Goal: Information Seeking & Learning: Understand process/instructions

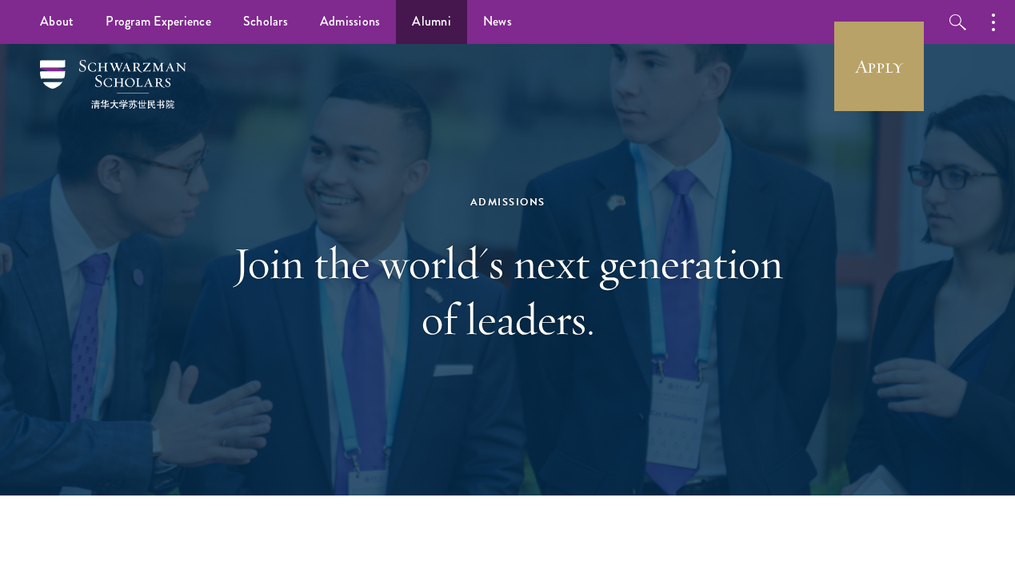
click at [416, 25] on link "Alumni" at bounding box center [431, 22] width 71 height 44
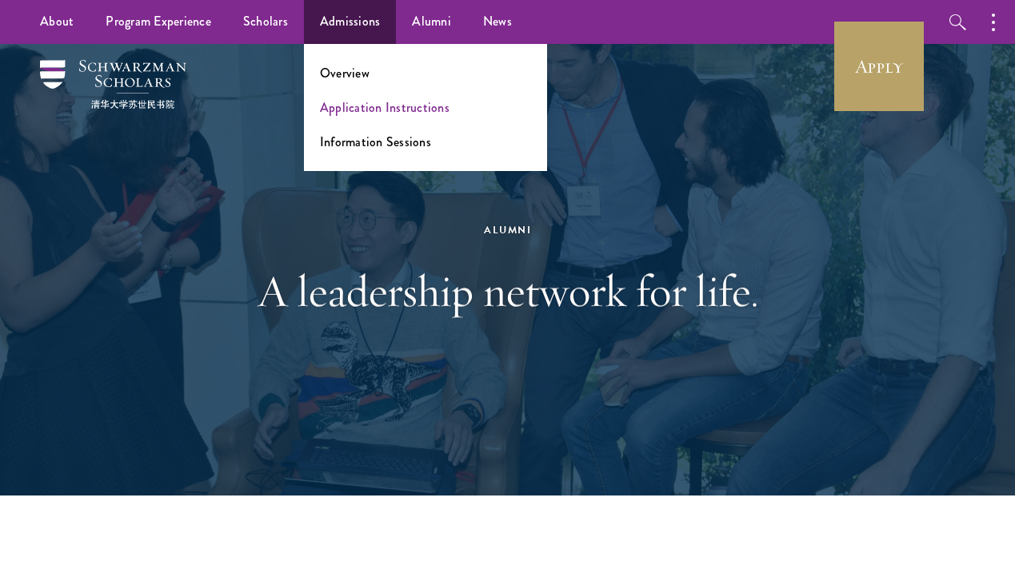
click at [342, 106] on link "Application Instructions" at bounding box center [385, 107] width 130 height 18
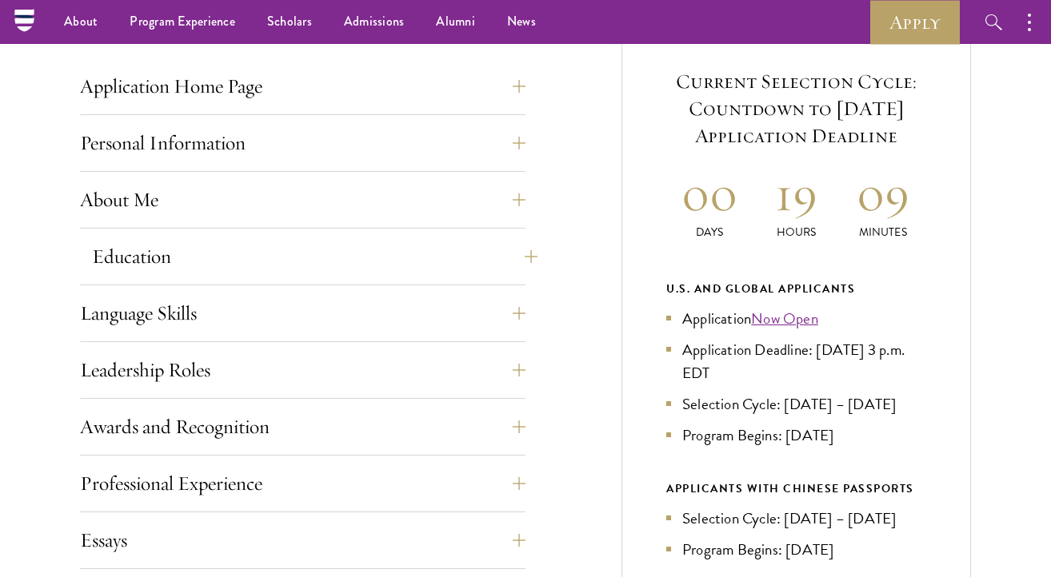
scroll to position [625, 0]
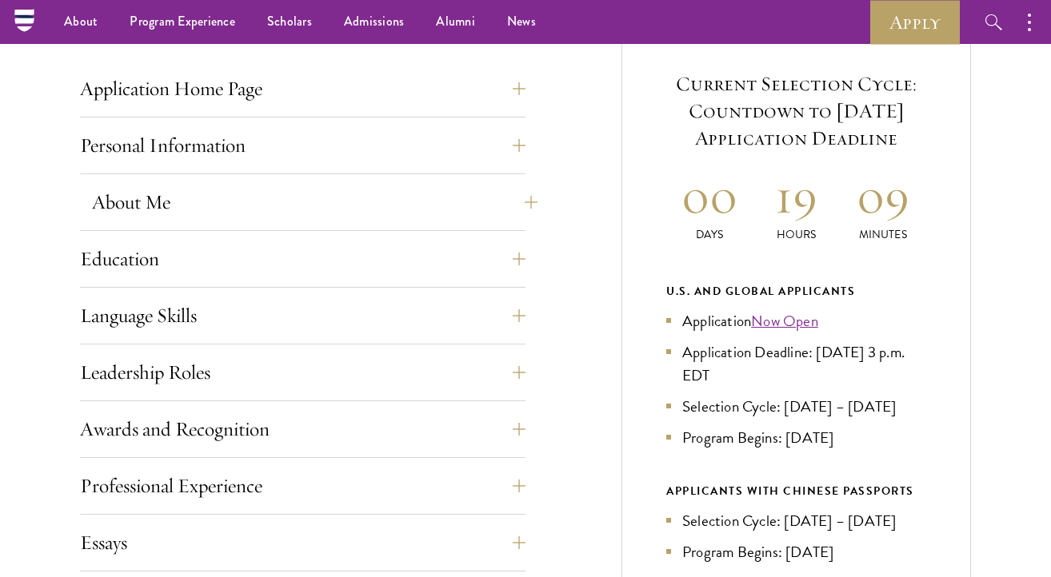
click at [253, 211] on button "About Me" at bounding box center [315, 202] width 446 height 38
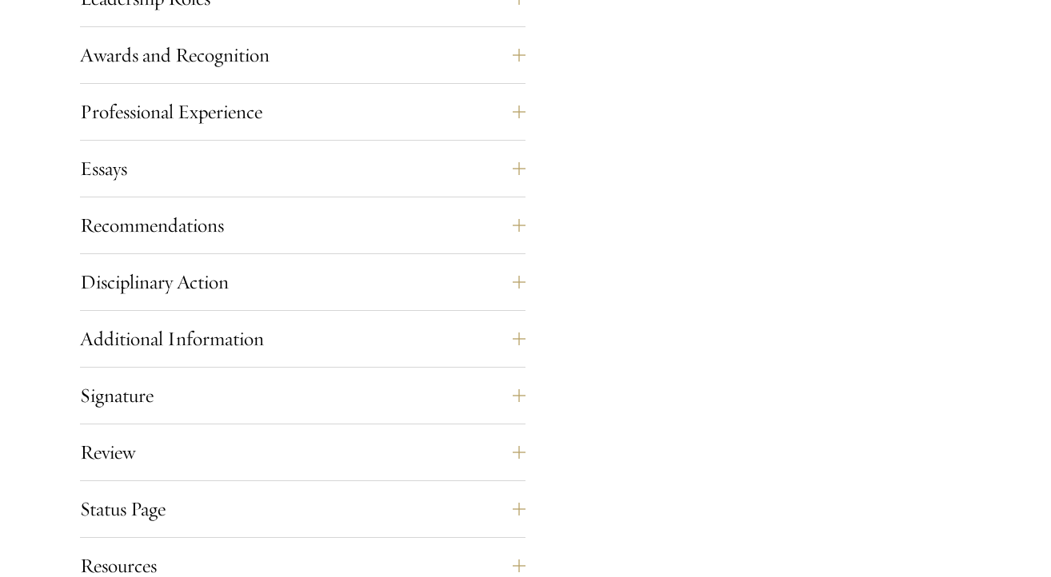
scroll to position [1113, 0]
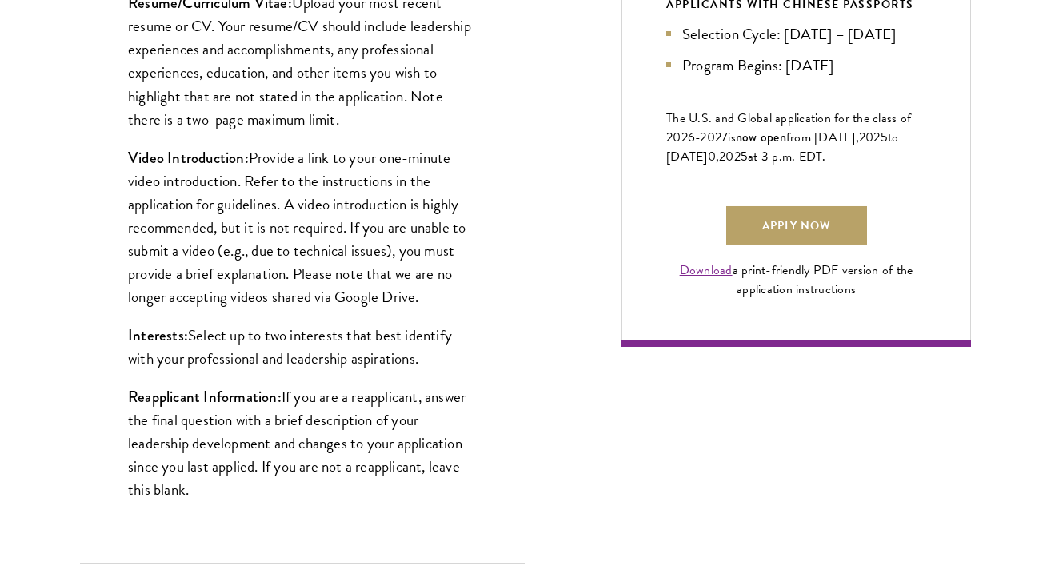
click at [401, 280] on p "Video Introduction: Provide a link to your one-minute video introduction. Refer…" at bounding box center [303, 227] width 350 height 162
click at [407, 280] on p "Video Introduction: Provide a link to your one-minute video introduction. Refer…" at bounding box center [303, 227] width 350 height 162
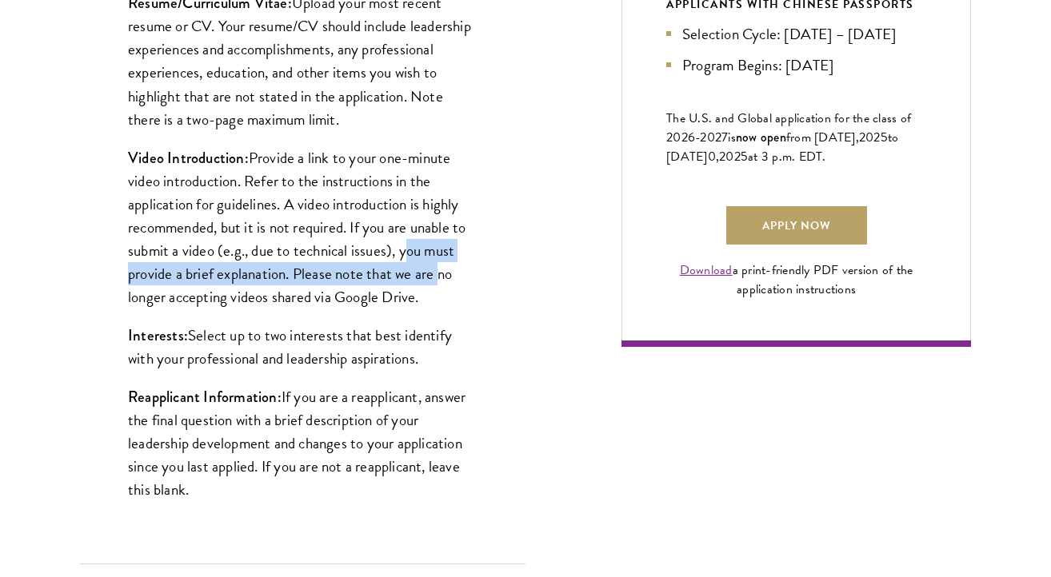
drag, startPoint x: 402, startPoint y: 272, endPoint x: 431, endPoint y: 302, distance: 41.9
click at [434, 302] on p "Video Introduction: Provide a link to your one-minute video introduction. Refer…" at bounding box center [303, 227] width 350 height 162
click at [431, 302] on p "Video Introduction: Provide a link to your one-minute video introduction. Refer…" at bounding box center [303, 227] width 350 height 162
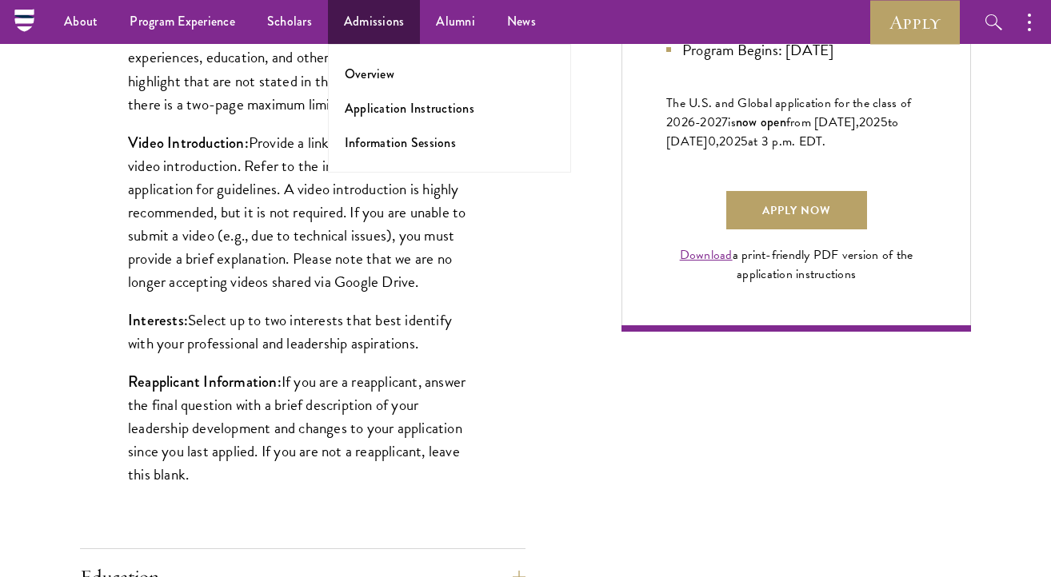
scroll to position [1126, 0]
